Goal: Task Accomplishment & Management: Complete application form

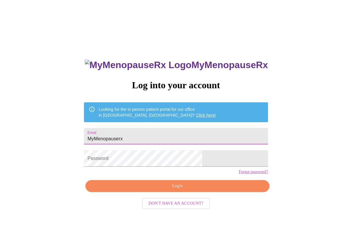
drag, startPoint x: 174, startPoint y: 136, endPoint x: 108, endPoint y: 135, distance: 65.5
click at [108, 135] on div "MyMenopauseRx Log into your account Looking for the in person patient portal fo…" at bounding box center [175, 146] width 347 height 288
type input "[EMAIL_ADDRESS][DOMAIN_NAME]"
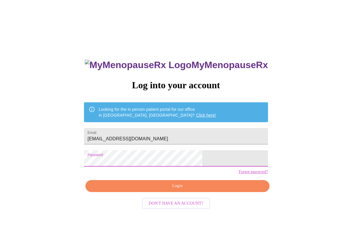
click at [177, 190] on span "Login" at bounding box center [177, 185] width 170 height 7
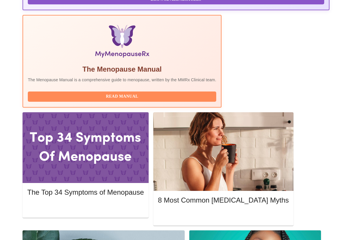
scroll to position [182, 0]
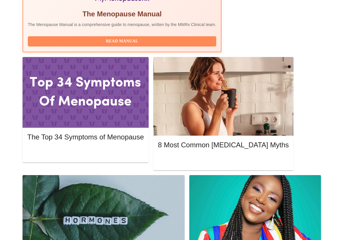
scroll to position [245, 0]
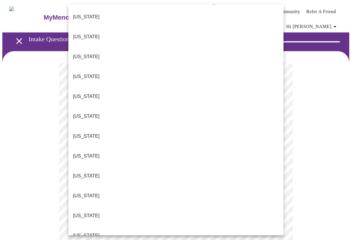
drag, startPoint x: 85, startPoint y: 196, endPoint x: 93, endPoint y: 192, distance: 9.2
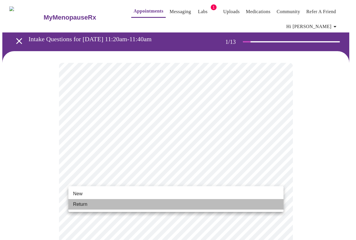
click at [89, 205] on li "Return" at bounding box center [175, 204] width 215 height 11
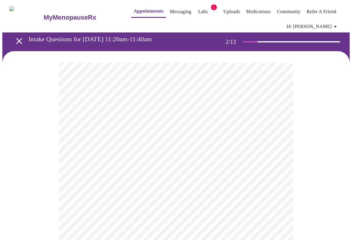
click at [206, 128] on body "MyMenopauseRx Appointments Messaging Labs 1 Uploads Medications Community Refer…" at bounding box center [175, 181] width 347 height 359
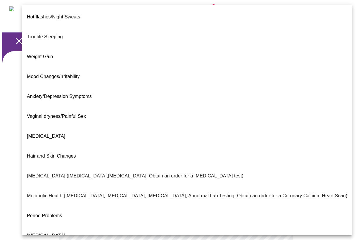
click at [45, 154] on span "Hair and Skin Changes" at bounding box center [51, 156] width 49 height 5
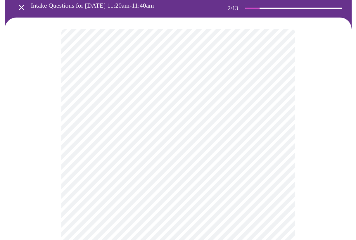
scroll to position [39, 0]
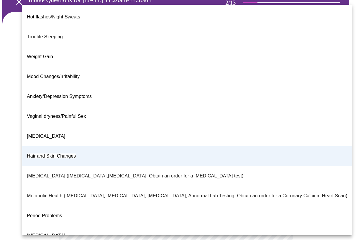
click at [278, 93] on body "MyMenopauseRx Appointments Messaging Labs 1 Uploads Medications Community Refer…" at bounding box center [178, 141] width 352 height 356
click at [348, 114] on div at bounding box center [178, 120] width 356 height 240
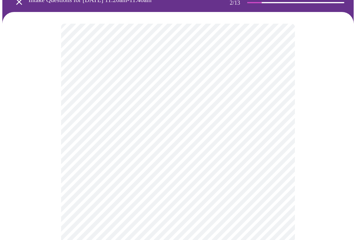
click at [128, 91] on body "MyMenopauseRx Appointments Messaging Labs 1 Uploads Medications Community Refer…" at bounding box center [178, 141] width 352 height 356
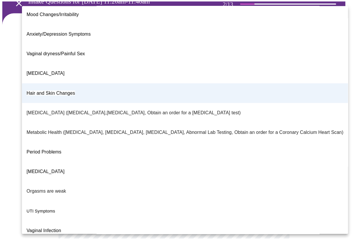
scroll to position [63, 0]
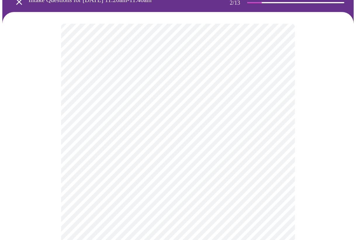
click at [137, 146] on body "MyMenopauseRx Appointments Messaging Labs 1 Uploads Medications Community Refer…" at bounding box center [178, 141] width 352 height 356
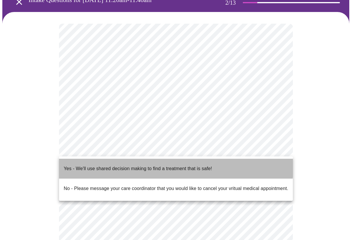
click at [140, 165] on p "Yes - We'll use shared decision making to find a treatment that is safe!" at bounding box center [138, 168] width 148 height 7
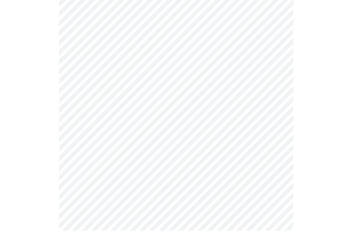
scroll to position [0, 0]
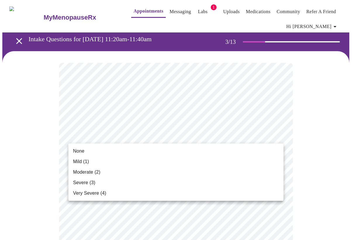
click at [77, 153] on span "None" at bounding box center [78, 151] width 11 height 7
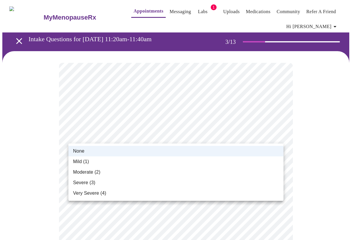
click at [78, 159] on span "Mild (1)" at bounding box center [81, 161] width 16 height 7
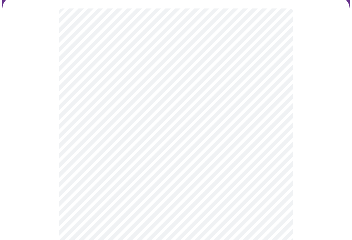
scroll to position [56, 0]
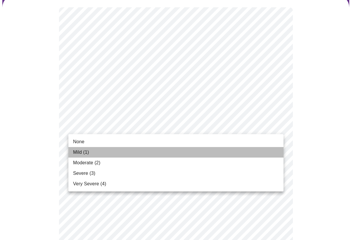
click at [80, 150] on span "Mild (1)" at bounding box center [81, 152] width 16 height 7
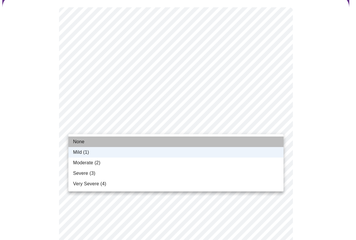
click at [80, 140] on span "None" at bounding box center [78, 141] width 11 height 7
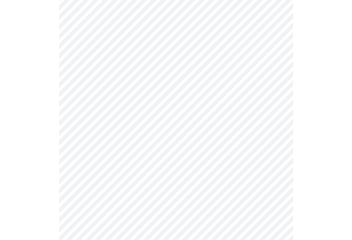
scroll to position [87, 0]
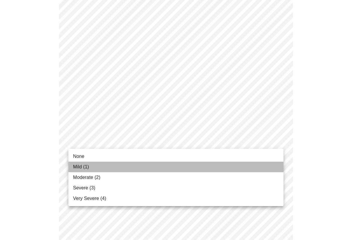
click at [85, 167] on span "Mild (1)" at bounding box center [81, 166] width 16 height 7
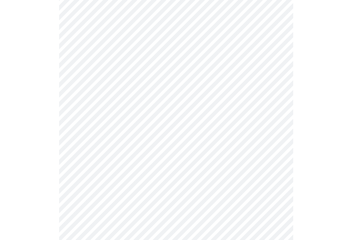
scroll to position [107, 0]
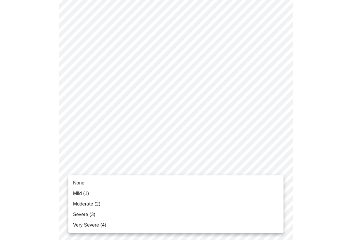
click at [88, 204] on span "Moderate (2)" at bounding box center [86, 204] width 27 height 7
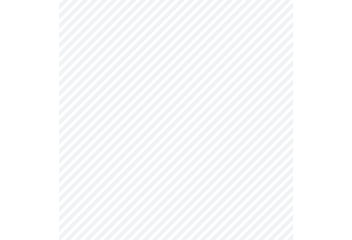
scroll to position [165, 0]
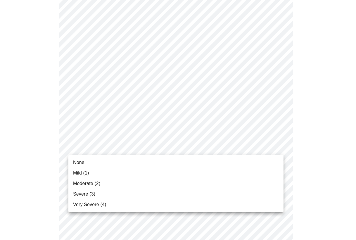
click at [111, 148] on body "MyMenopauseRx Appointments Messaging Labs 1 Uploads Medications Community Refer…" at bounding box center [178, 212] width 352 height 751
click at [83, 173] on span "Mild (1)" at bounding box center [81, 173] width 16 height 7
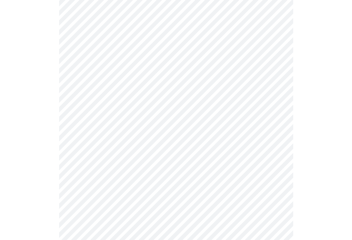
scroll to position [200, 0]
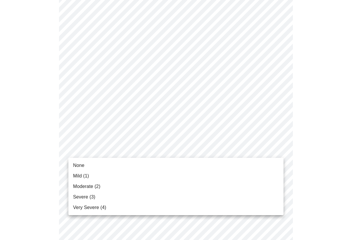
click at [104, 148] on body "MyMenopauseRx Appointments Messaging Labs 1 Uploads Medications Community Refer…" at bounding box center [178, 173] width 352 height 743
click at [81, 187] on span "Moderate (2)" at bounding box center [86, 186] width 27 height 7
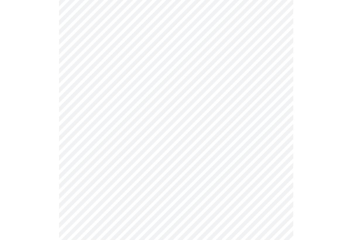
scroll to position [247, 0]
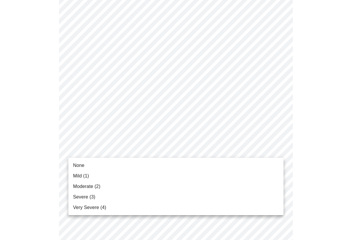
click at [112, 152] on body "MyMenopauseRx Appointments Messaging Labs 1 Uploads Medications Community Refer…" at bounding box center [178, 123] width 352 height 735
click at [84, 189] on span "Moderate (2)" at bounding box center [86, 186] width 27 height 7
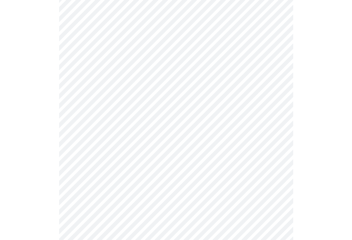
scroll to position [269, 0]
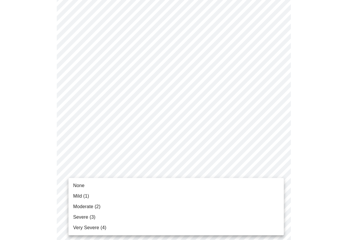
click at [92, 177] on body "MyMenopauseRx Appointments Messaging Labs 1 Uploads Medications Community Refer…" at bounding box center [175, 98] width 347 height 728
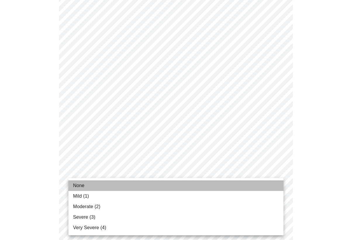
click at [84, 187] on span "None" at bounding box center [78, 185] width 11 height 7
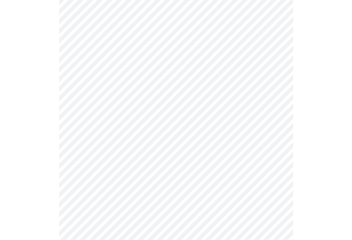
scroll to position [316, 0]
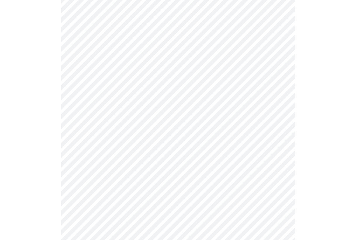
click at [87, 176] on body "MyMenopauseRx Appointments Messaging Labs 1 Uploads Medications Community Refer…" at bounding box center [178, 47] width 352 height 720
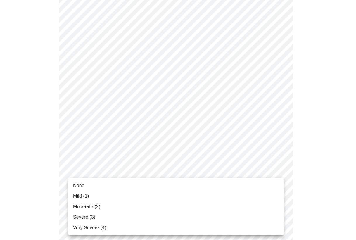
click at [87, 206] on span "Moderate (2)" at bounding box center [86, 206] width 27 height 7
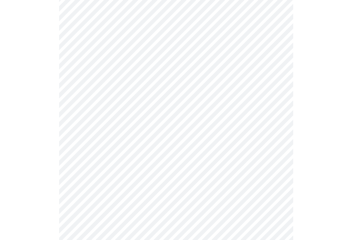
scroll to position [359, 0]
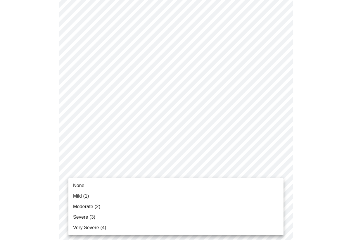
click at [86, 185] on li "None" at bounding box center [175, 185] width 215 height 11
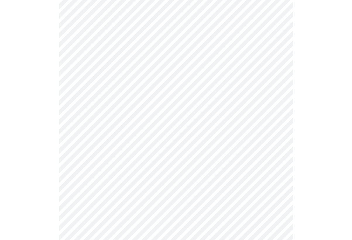
scroll to position [388, 0]
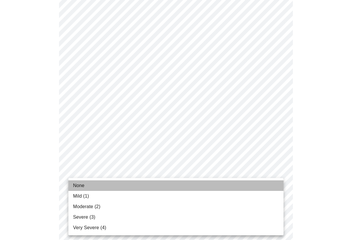
click at [81, 183] on span "None" at bounding box center [78, 185] width 11 height 7
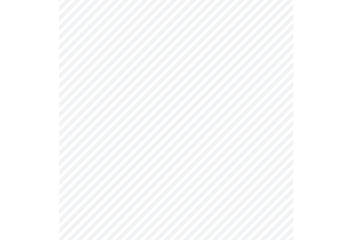
scroll to position [182, 0]
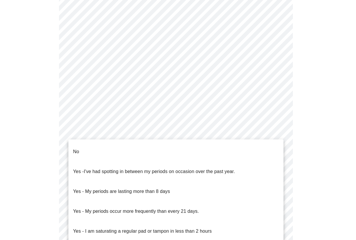
click at [128, 182] on body "MyMenopauseRx Appointments Messaging Labs 1 Uploads Medications Community Refer…" at bounding box center [178, 112] width 352 height 584
click at [94, 149] on li "No" at bounding box center [175, 152] width 215 height 20
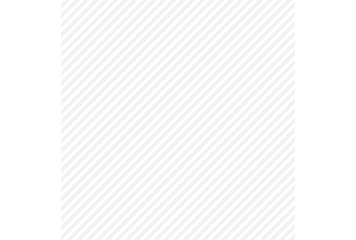
scroll to position [254, 0]
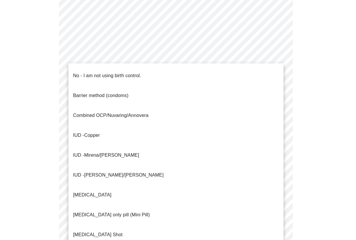
click at [108, 159] on body "MyMenopauseRx Appointments Messaging Labs 1 Uploads Medications Community Refer…" at bounding box center [178, 39] width 352 height 581
click at [102, 75] on span "No - I am not using birth control." at bounding box center [107, 76] width 68 height 16
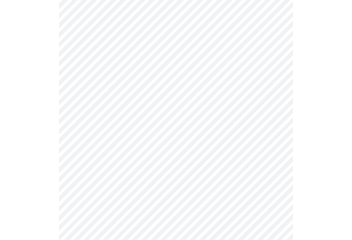
scroll to position [301, 0]
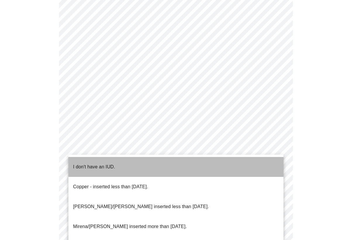
click at [108, 163] on p "I don't have an IUD." at bounding box center [94, 166] width 42 height 7
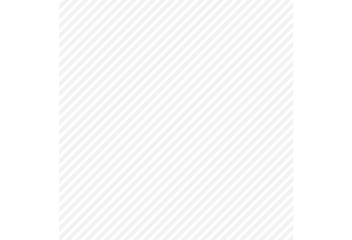
scroll to position [319, 0]
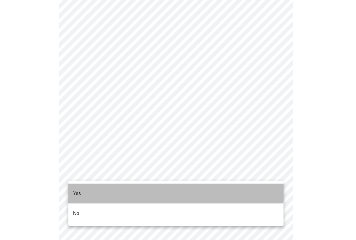
drag, startPoint x: 111, startPoint y: 187, endPoint x: 118, endPoint y: 189, distance: 6.3
click at [112, 187] on li "Yes" at bounding box center [175, 194] width 215 height 20
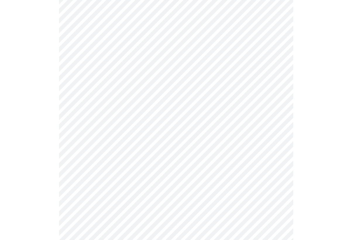
scroll to position [1465, 0]
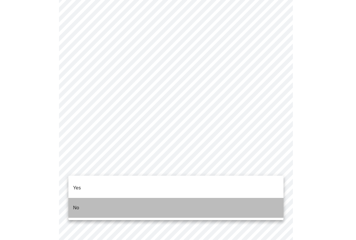
click at [114, 198] on li "No" at bounding box center [175, 208] width 215 height 20
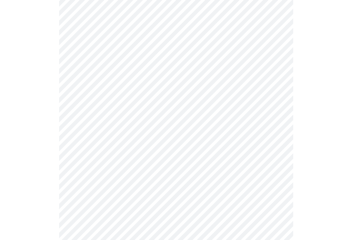
scroll to position [351, 0]
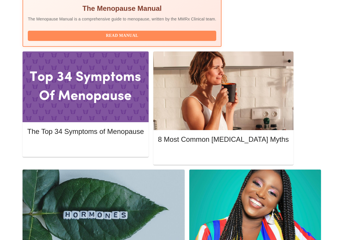
scroll to position [242, 0]
